Goal: Task Accomplishment & Management: Use online tool/utility

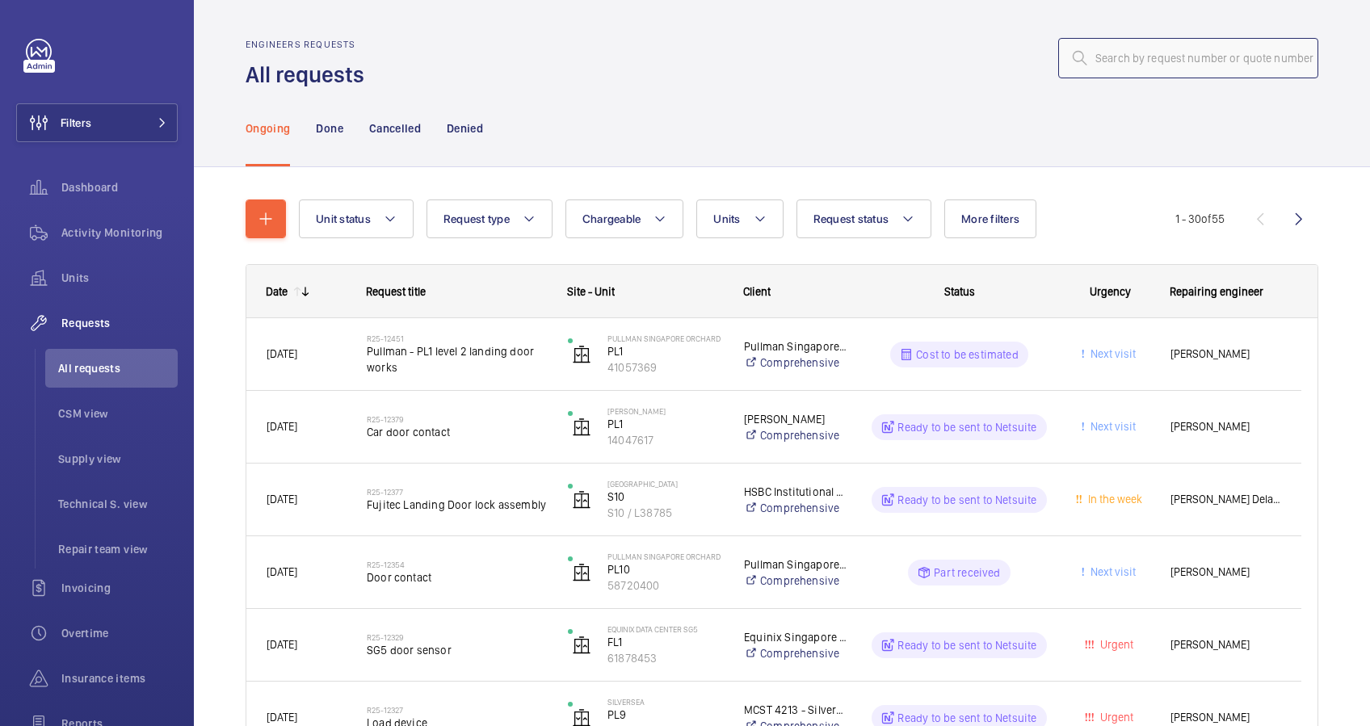
click at [1135, 51] on input "text" at bounding box center [1188, 58] width 260 height 40
paste input "R25-12451"
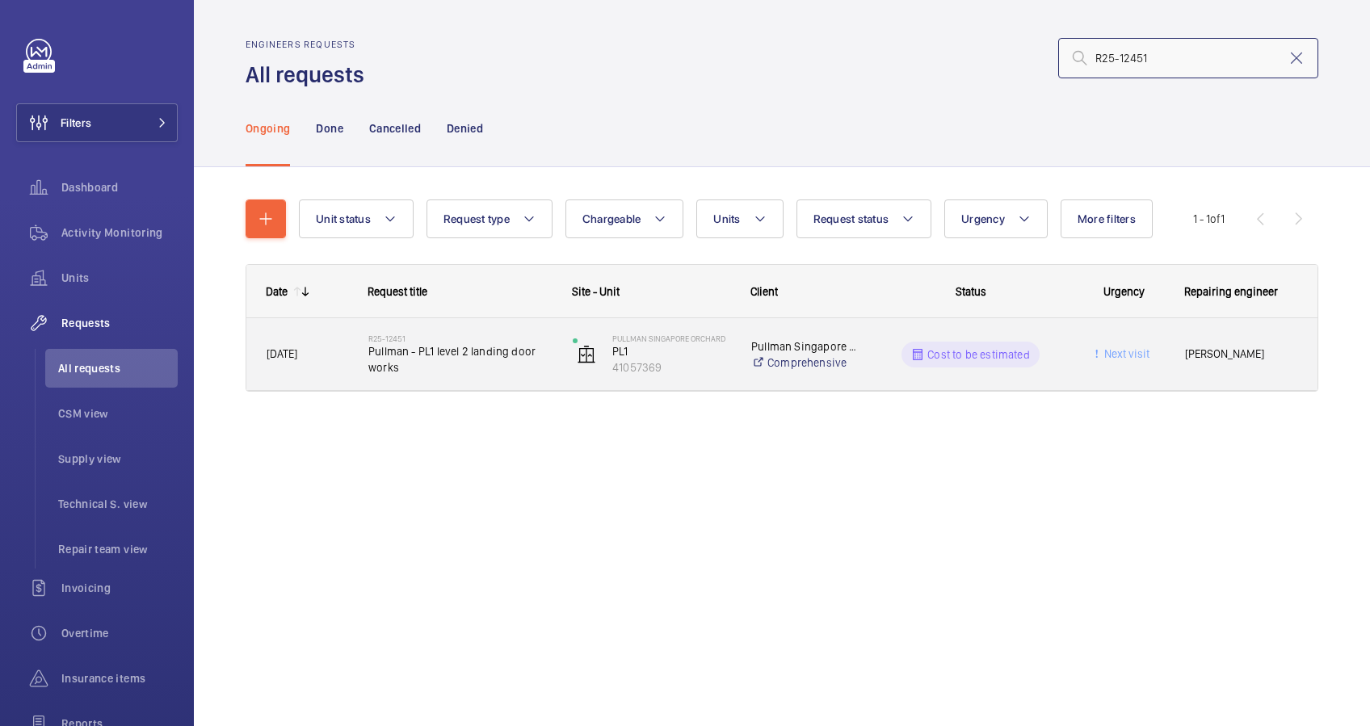
type input "R25-12451"
click at [503, 369] on span "Pullman - PL1 level 2 landing door works" at bounding box center [459, 359] width 183 height 32
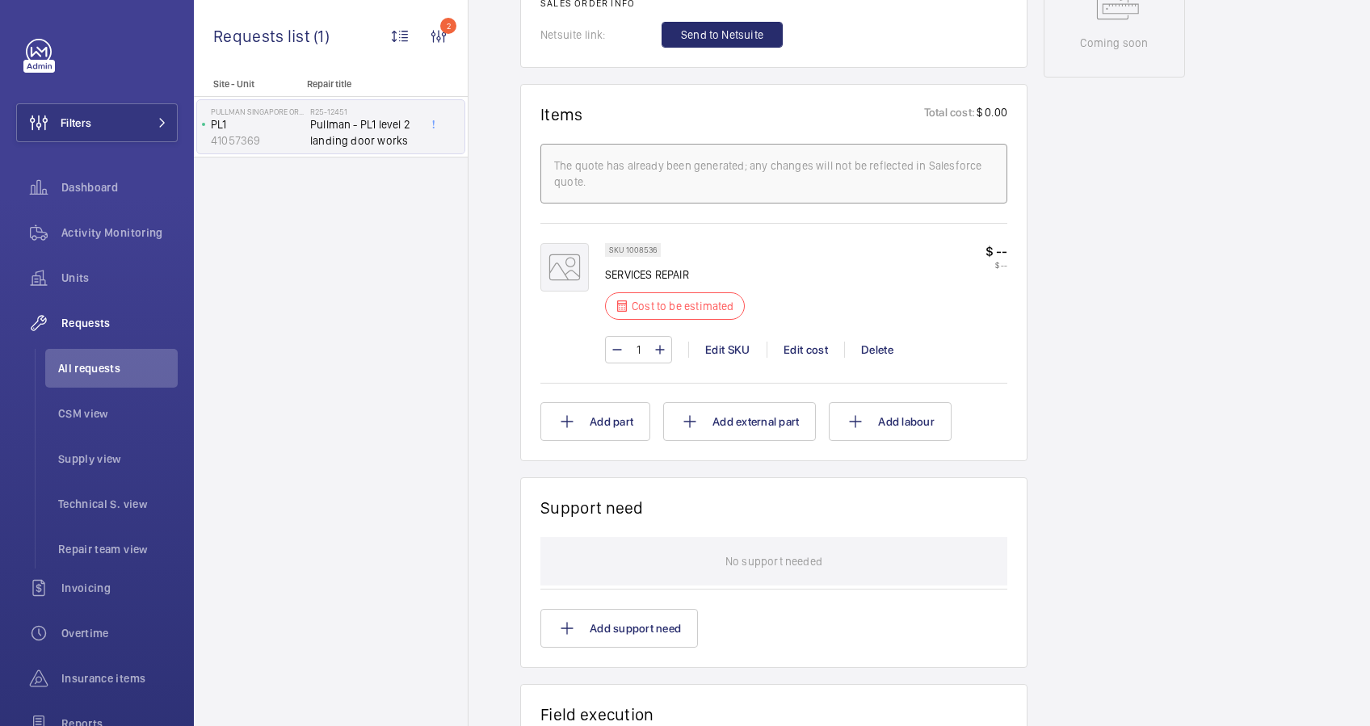
scroll to position [646, 0]
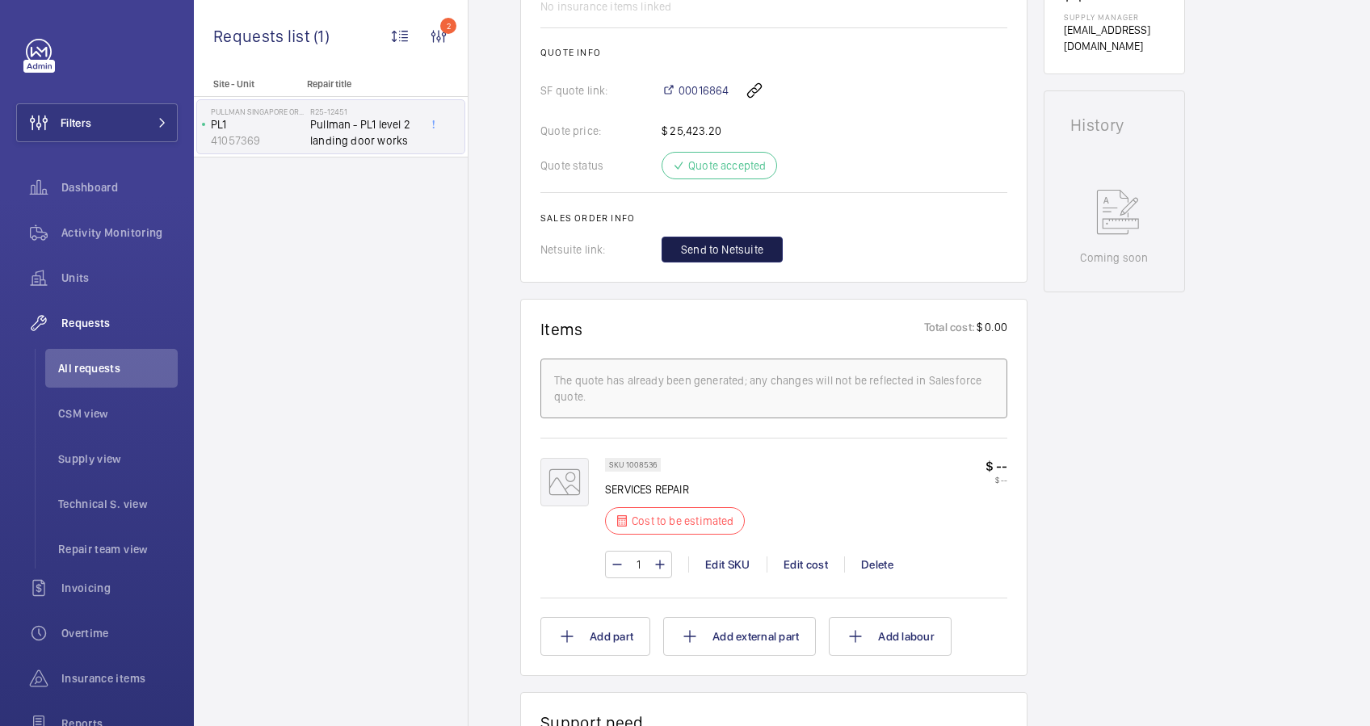
click at [718, 252] on span "Send to Netsuite" at bounding box center [722, 250] width 82 height 16
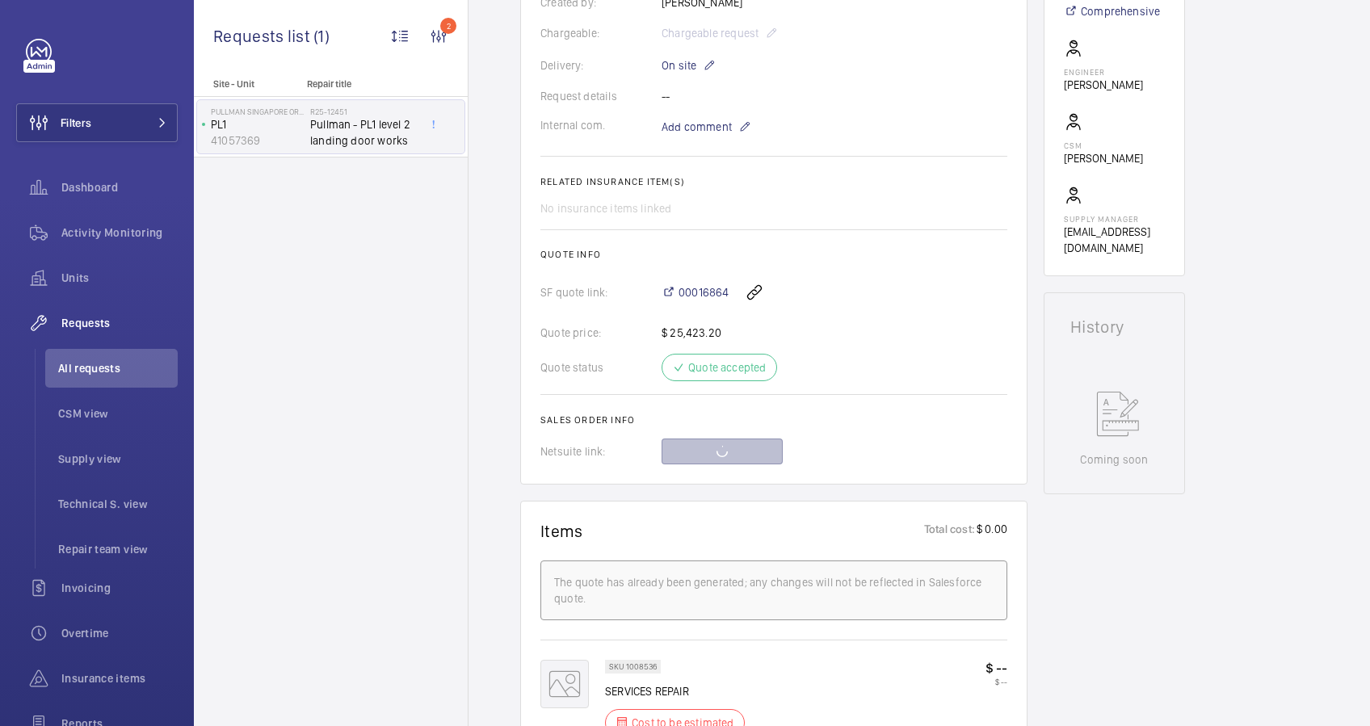
scroll to position [431, 0]
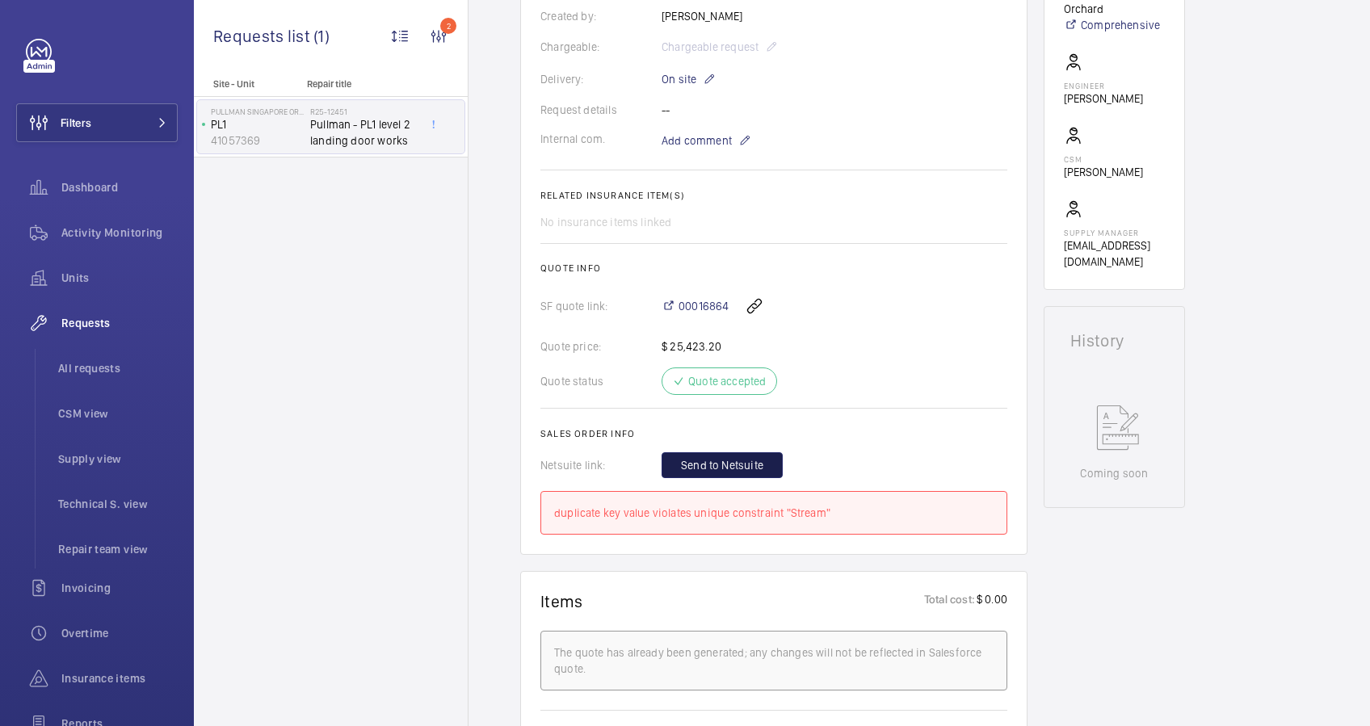
click at [756, 460] on span "Send to Netsuite" at bounding box center [722, 465] width 82 height 16
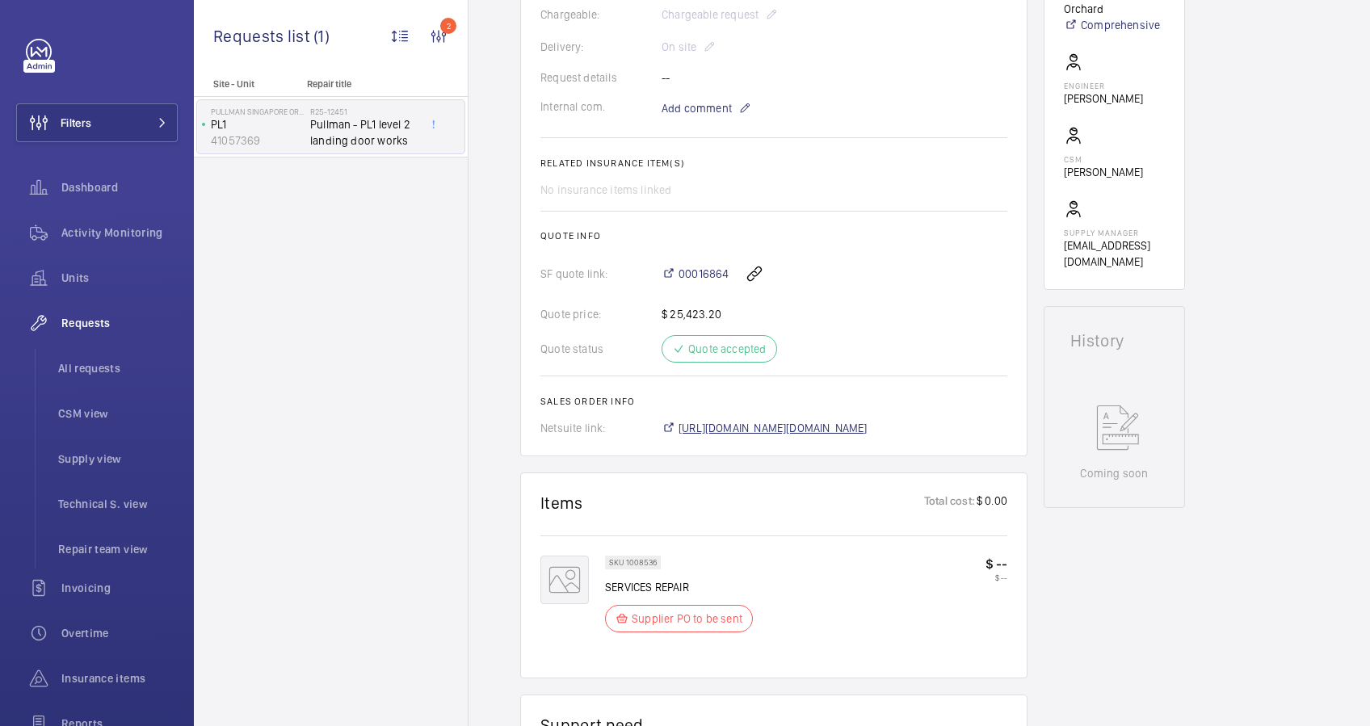
click at [848, 433] on span "[URL][DOMAIN_NAME][DOMAIN_NAME]" at bounding box center [773, 428] width 189 height 16
